Goal: Navigation & Orientation: Understand site structure

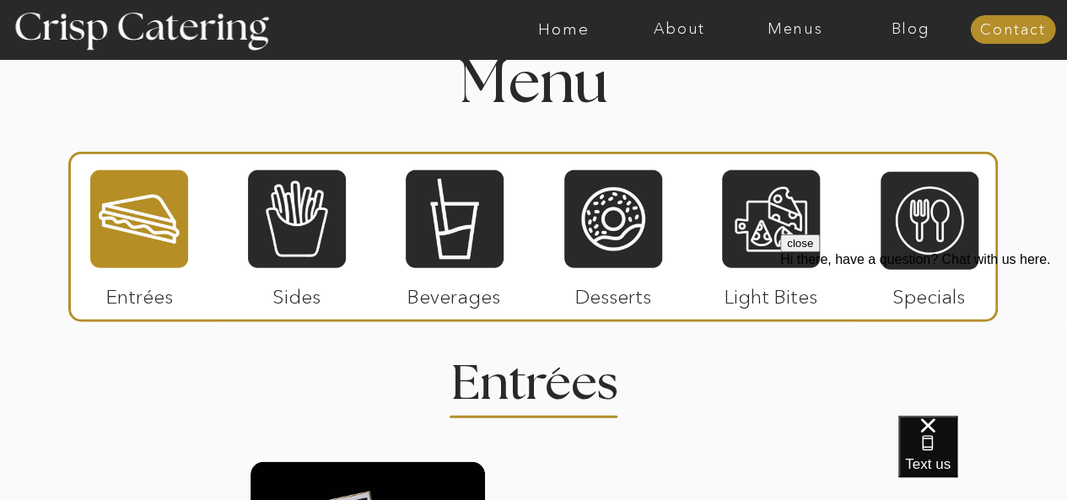
scroll to position [1961, 0]
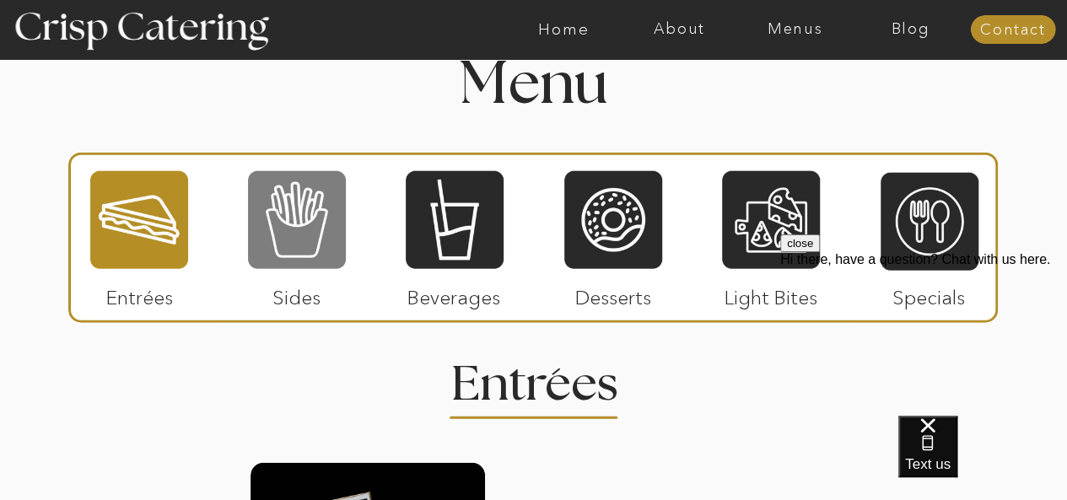
click at [282, 244] on div at bounding box center [297, 219] width 98 height 101
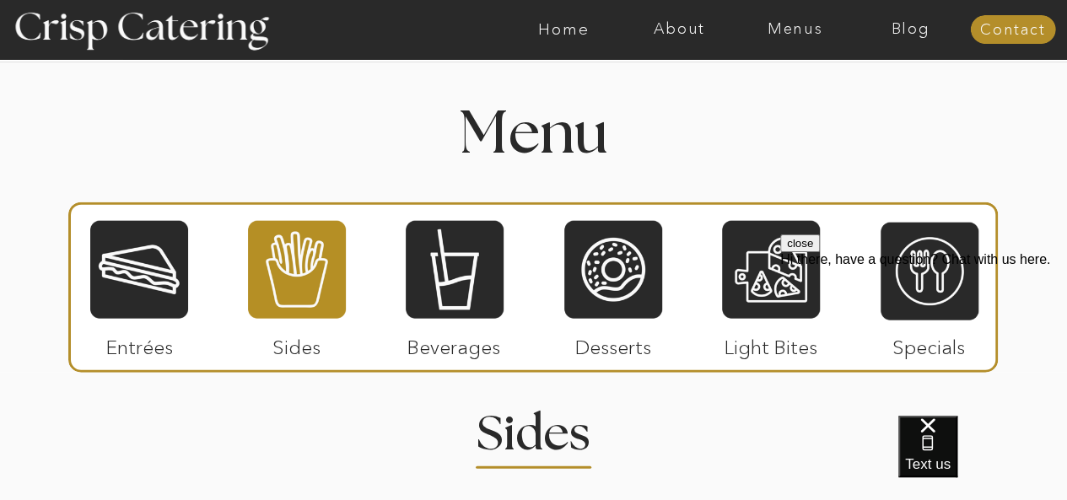
scroll to position [1876, 0]
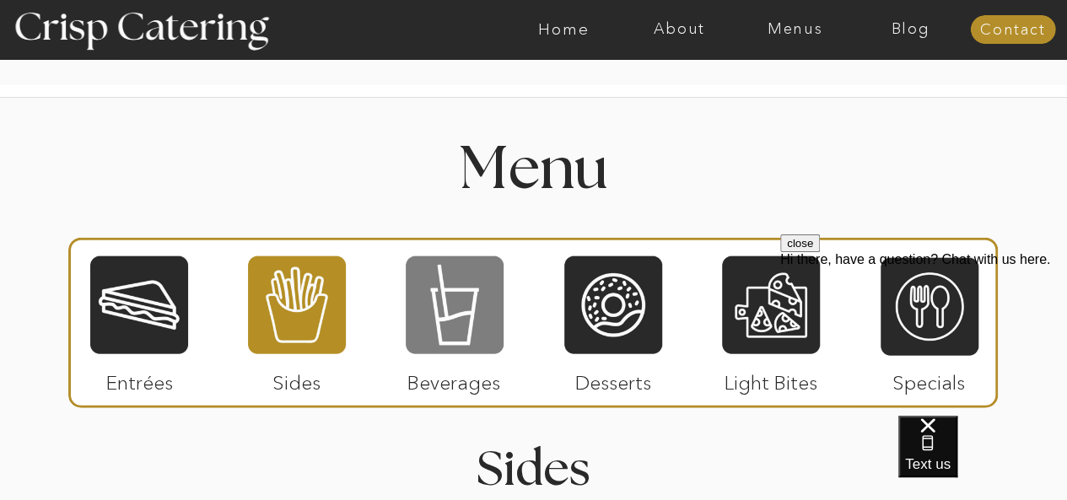
click at [456, 327] on div at bounding box center [455, 305] width 98 height 101
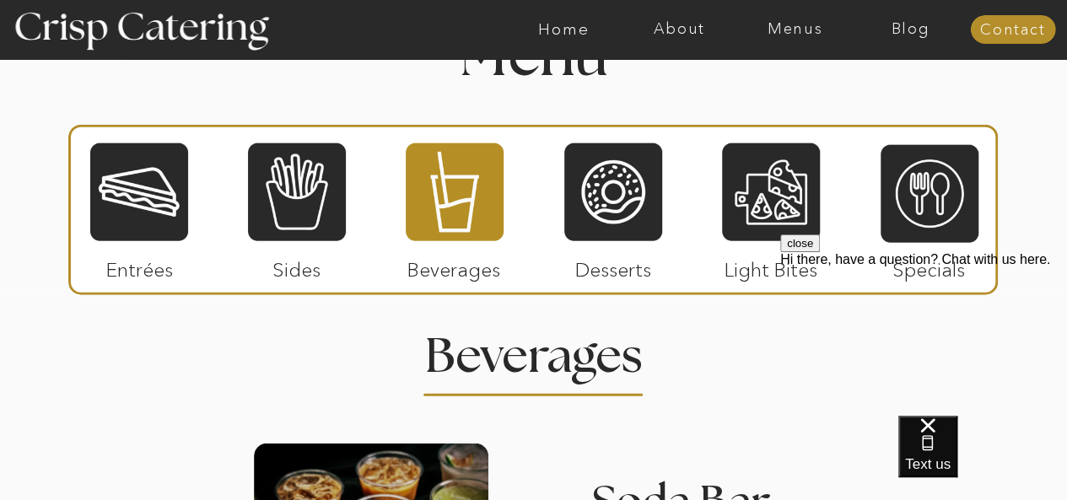
scroll to position [1919, 0]
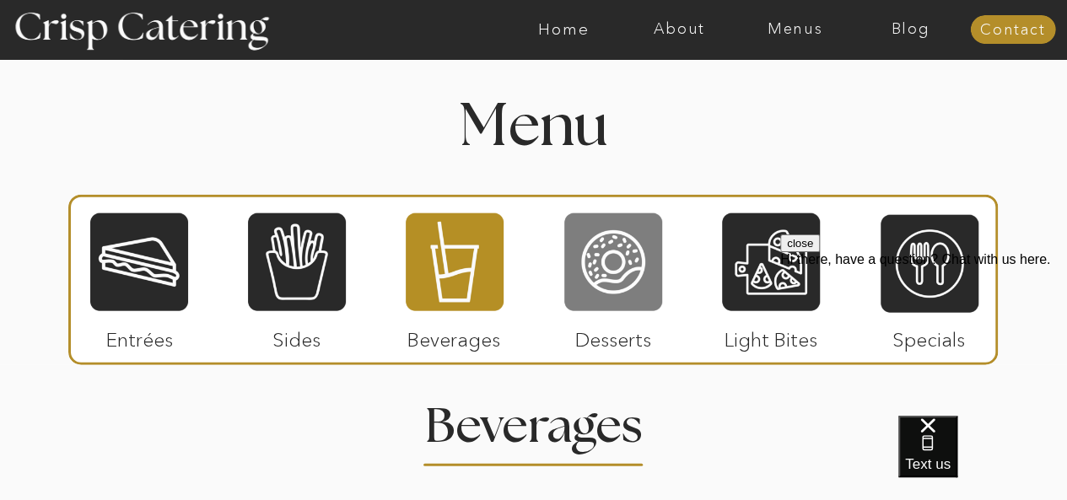
click at [616, 291] on div at bounding box center [613, 262] width 98 height 101
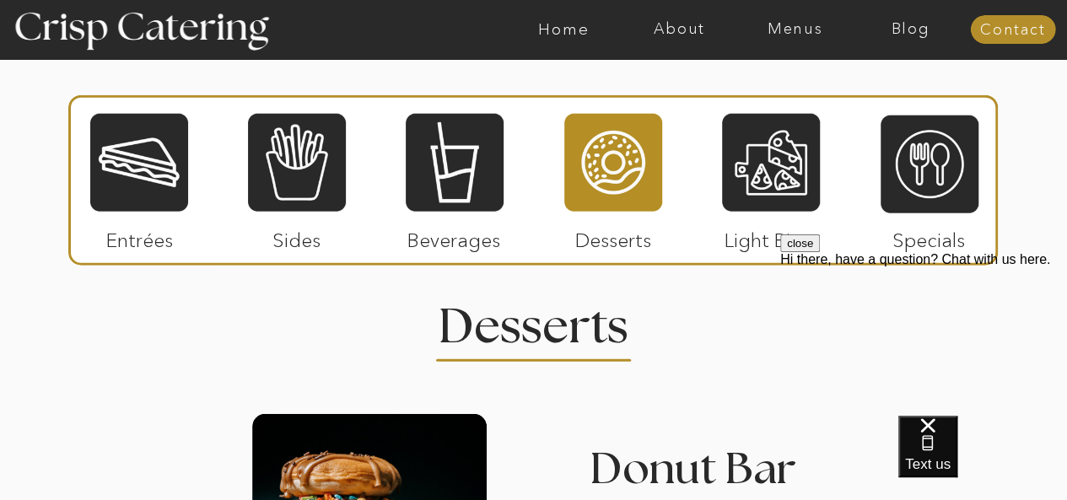
scroll to position [2017, 0]
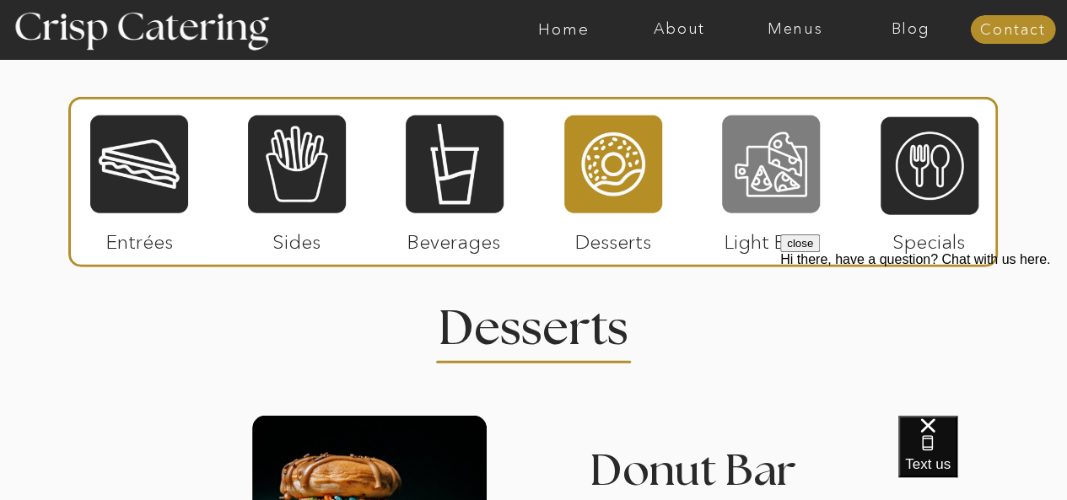
click at [742, 174] on div at bounding box center [771, 164] width 98 height 101
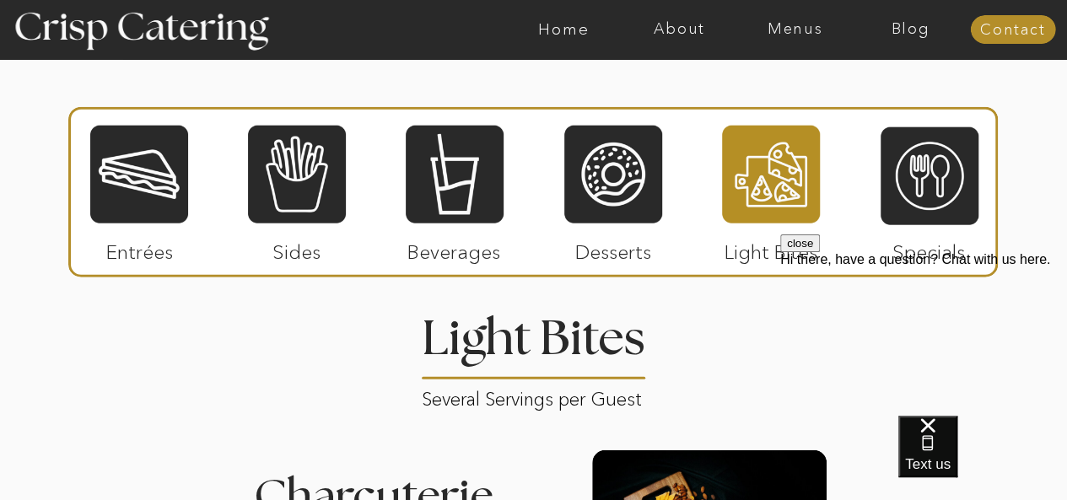
scroll to position [1987, 0]
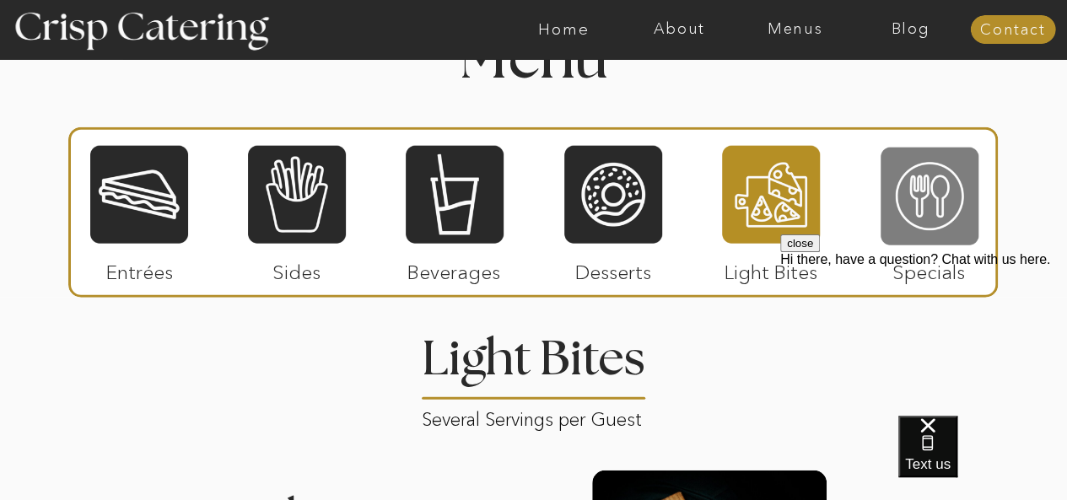
click at [930, 186] on div at bounding box center [929, 196] width 98 height 101
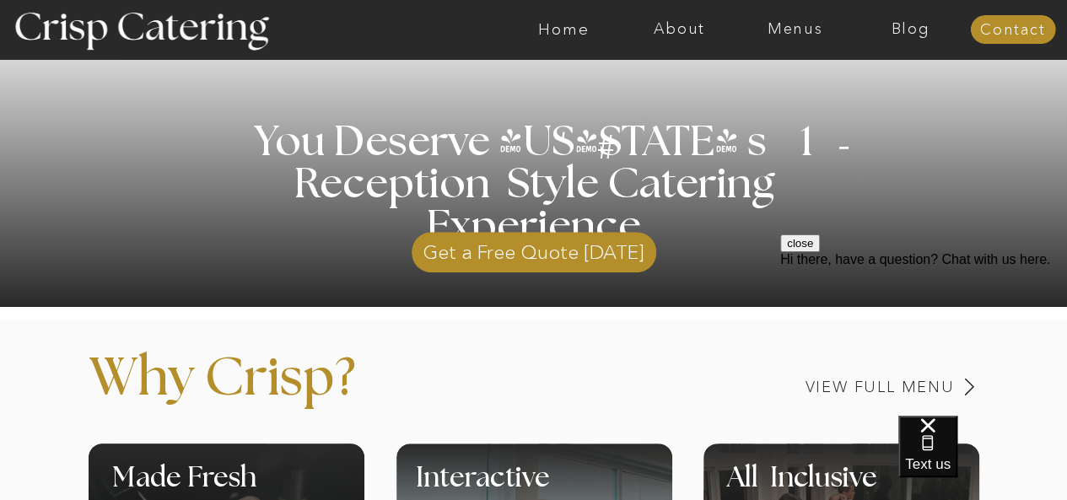
scroll to position [363, 0]
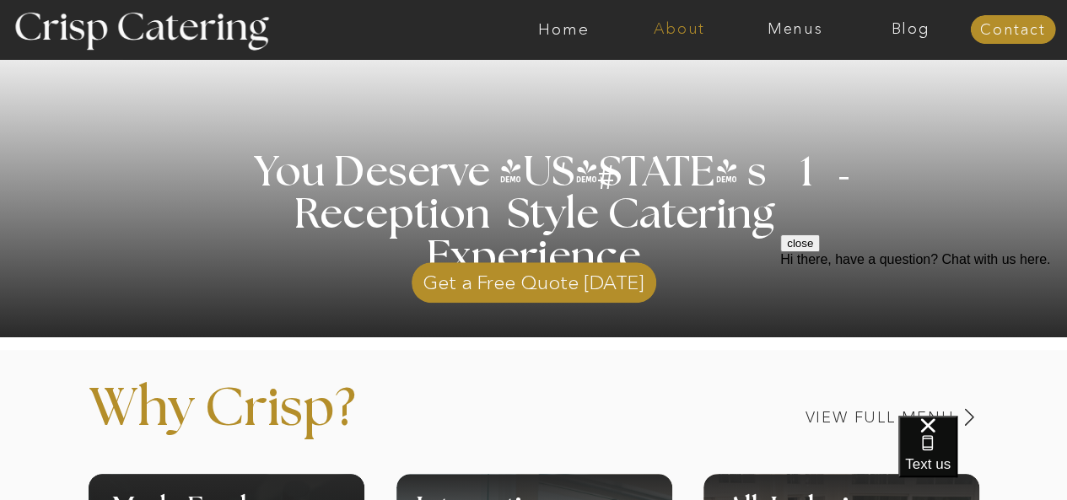
click at [679, 33] on nav "About" at bounding box center [679, 29] width 116 height 17
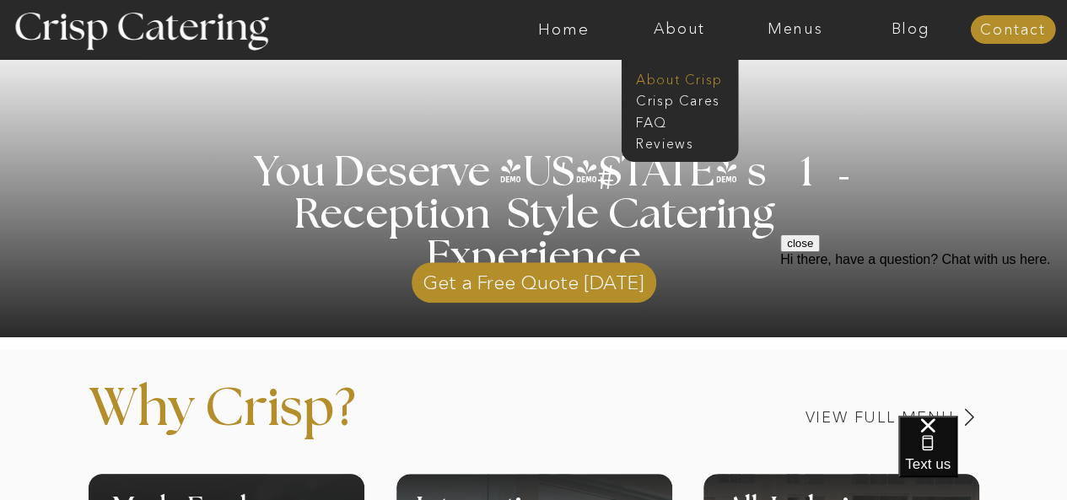
click at [658, 82] on nav "About Crisp" at bounding box center [684, 78] width 97 height 16
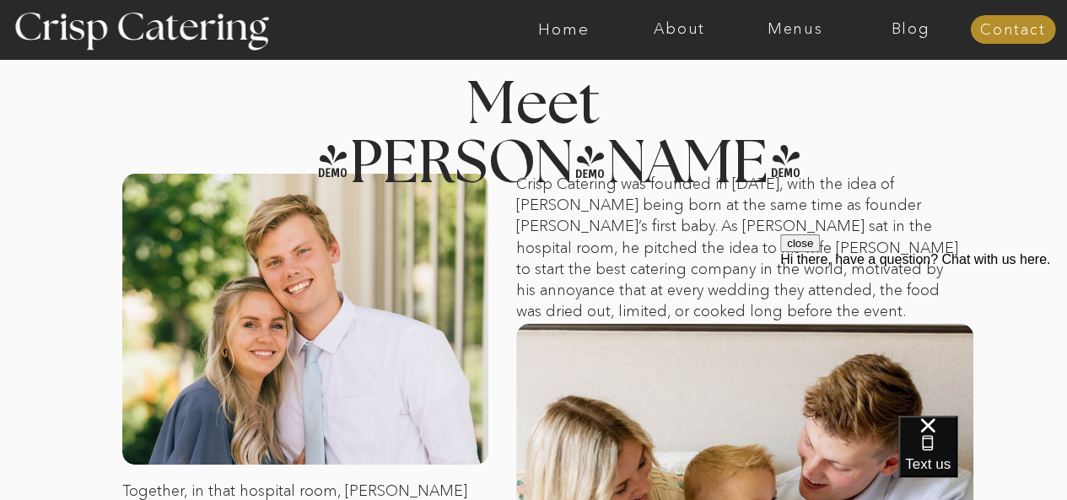
scroll to position [7, 0]
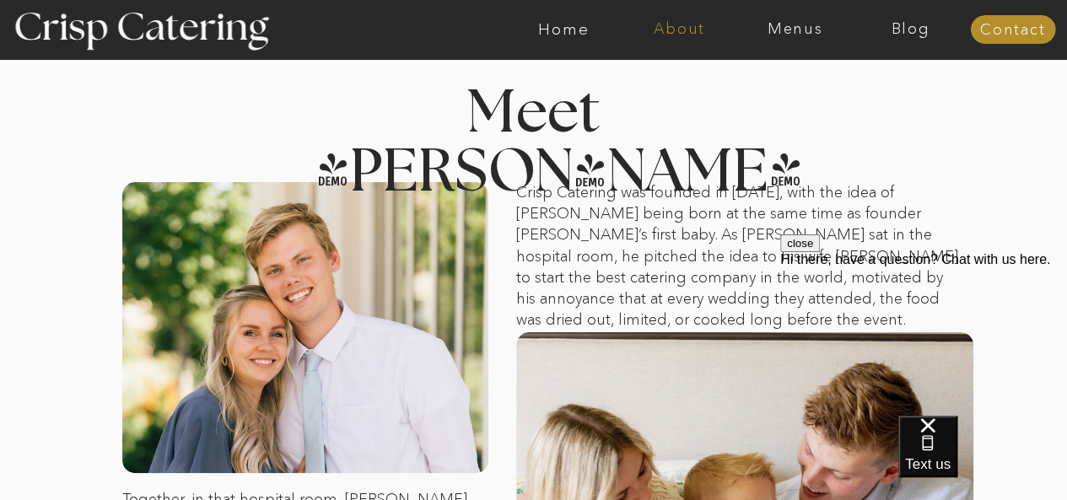
click at [679, 36] on nav "About" at bounding box center [679, 29] width 116 height 17
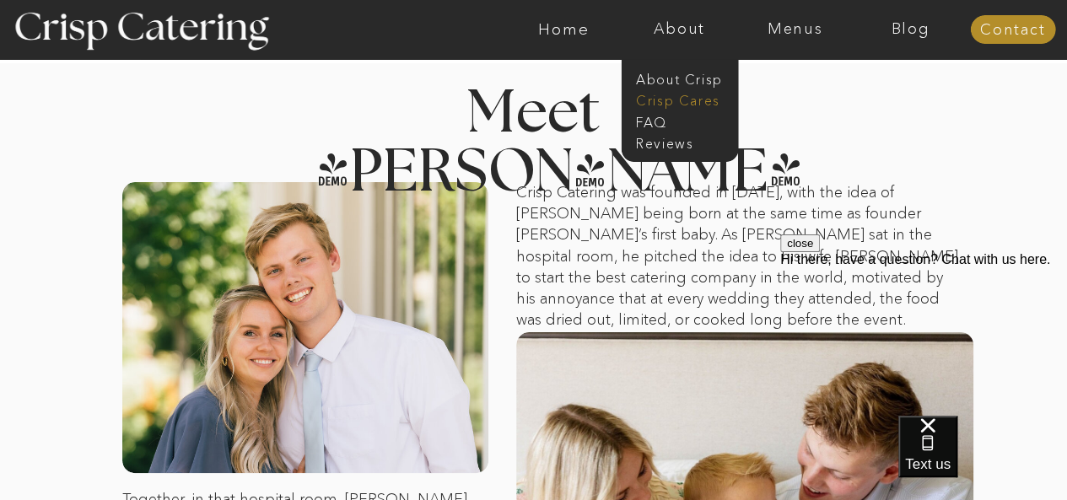
click at [673, 98] on nav "Crisp Cares" at bounding box center [684, 99] width 97 height 16
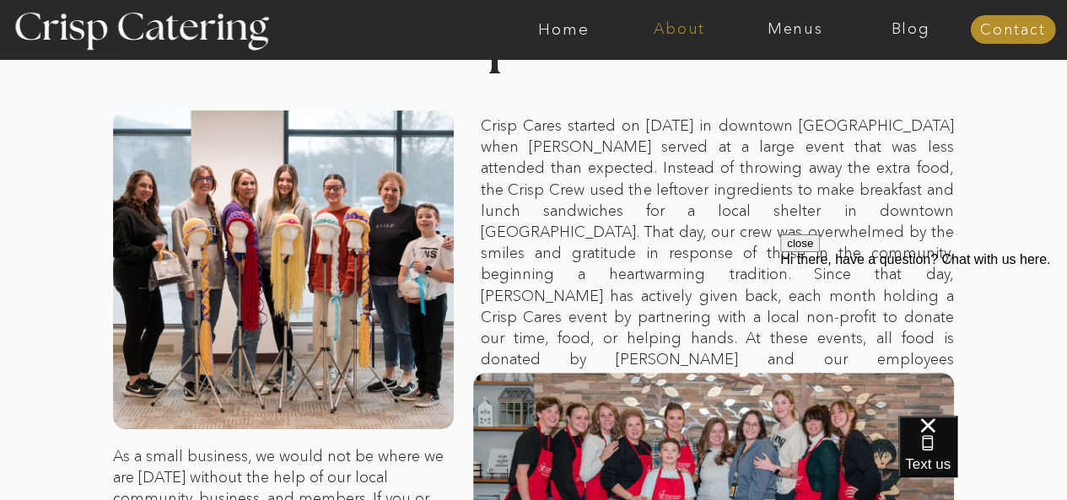
click at [680, 34] on nav "About" at bounding box center [679, 29] width 116 height 17
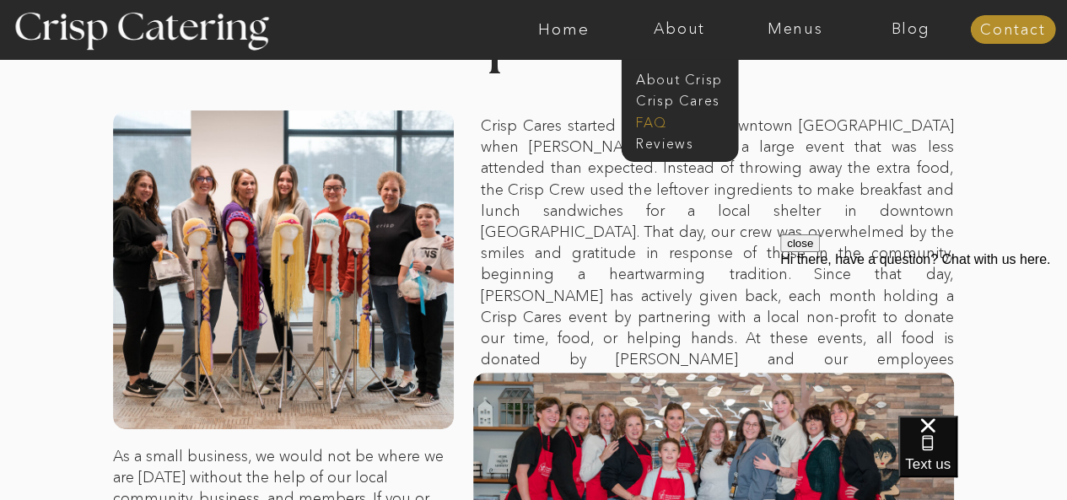
click at [655, 121] on nav "faq" at bounding box center [678, 121] width 84 height 16
